Goal: Transaction & Acquisition: Purchase product/service

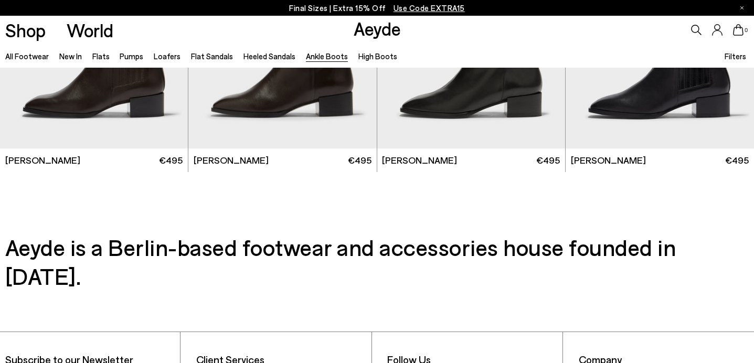
scroll to position [2091, 0]
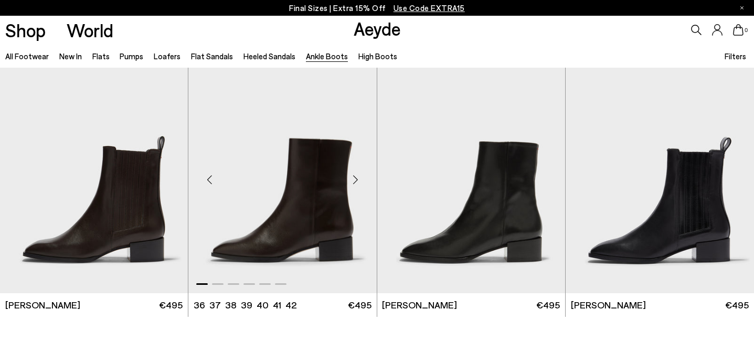
click at [359, 176] on div "Next slide" at bounding box center [355, 179] width 31 height 31
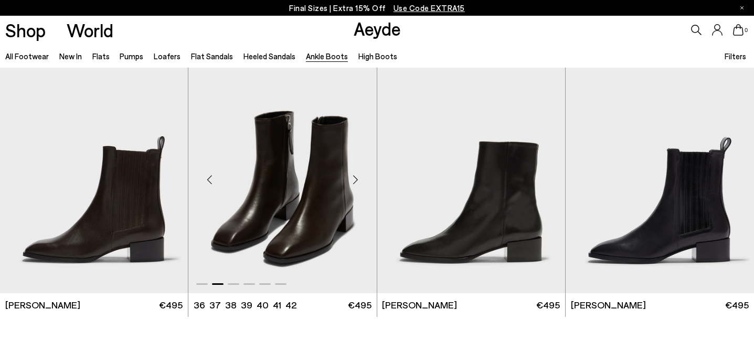
click at [359, 176] on div "Next slide" at bounding box center [355, 179] width 31 height 31
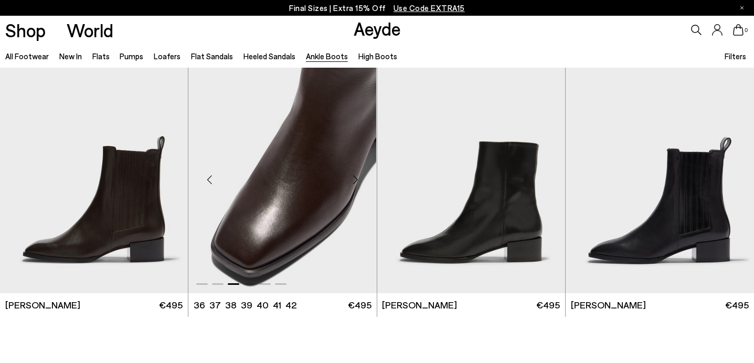
click at [359, 176] on div "Next slide" at bounding box center [355, 179] width 31 height 31
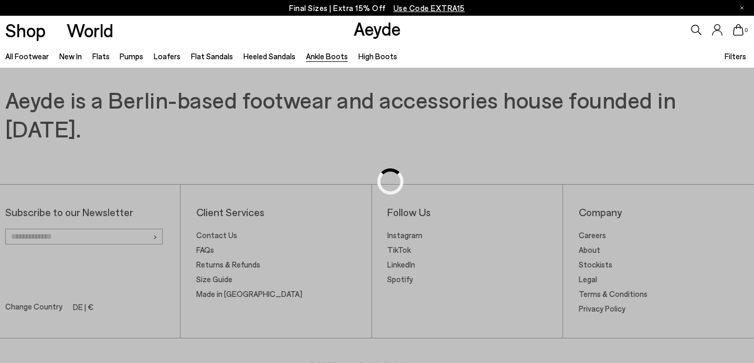
scroll to position [635, 0]
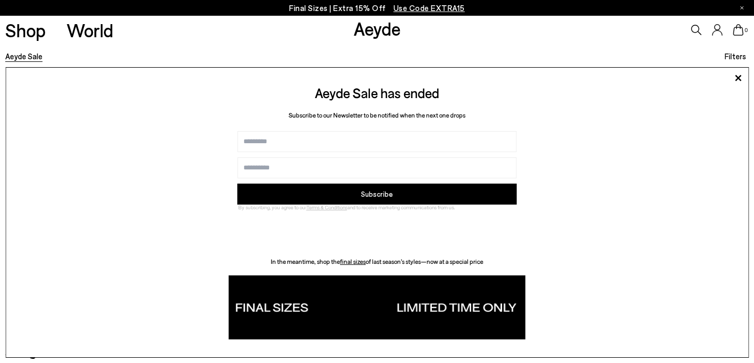
scroll to position [91, 0]
click at [740, 71] on icon at bounding box center [738, 78] width 16 height 16
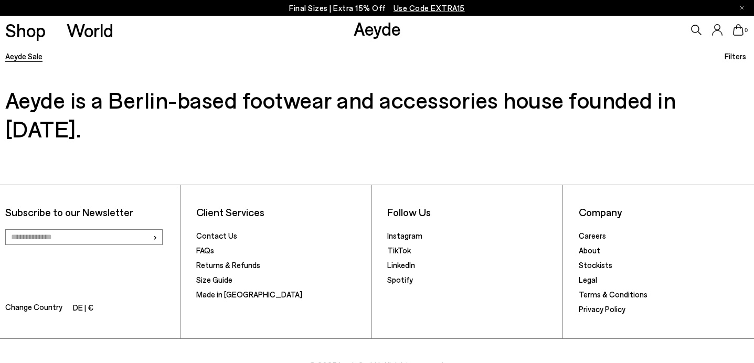
scroll to position [0, 0]
